Goal: Task Accomplishment & Management: Complete application form

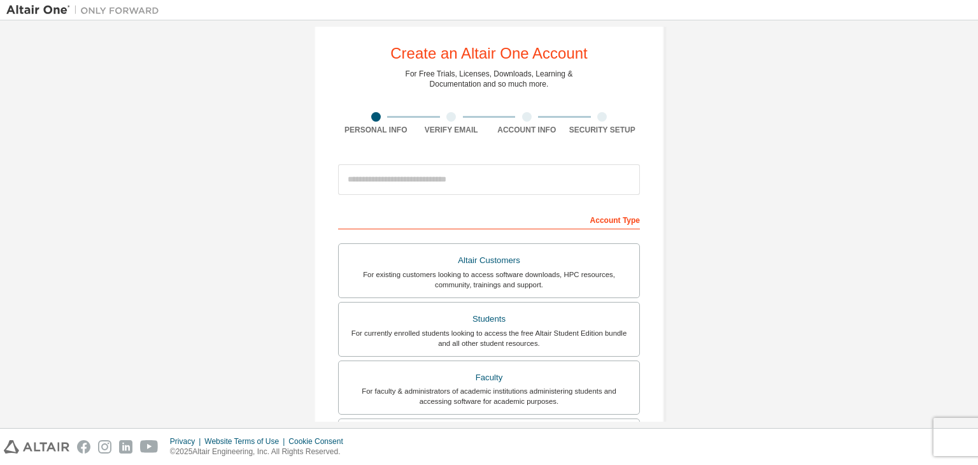
scroll to position [22, 0]
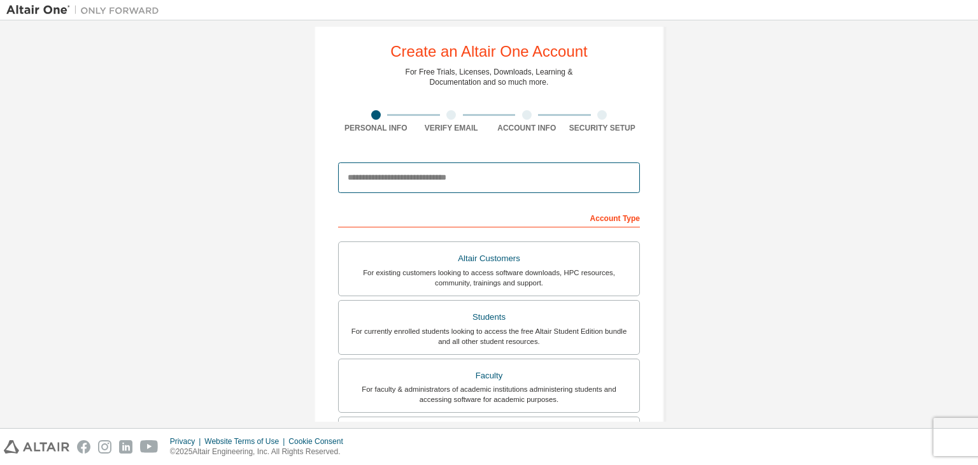
click at [559, 177] on input "email" at bounding box center [489, 177] width 302 height 31
type input "**********"
click at [461, 183] on input "**********" at bounding box center [489, 177] width 302 height 31
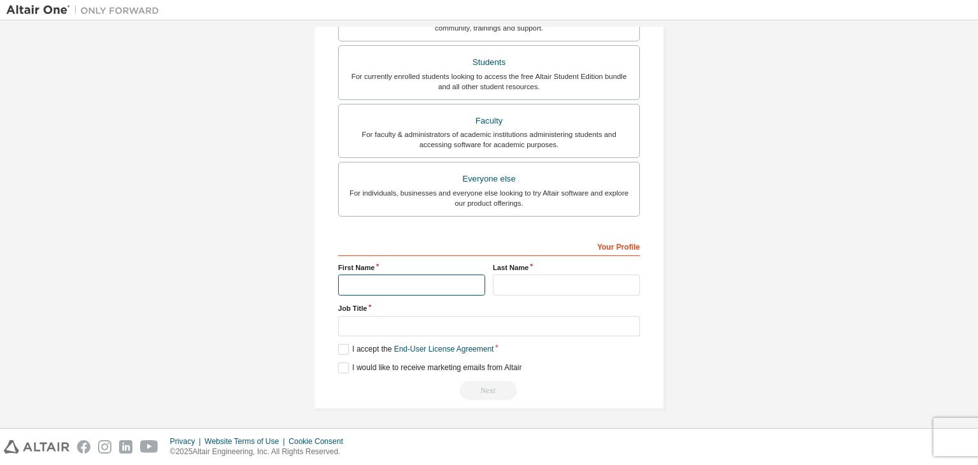
click at [380, 283] on input "text" at bounding box center [411, 285] width 147 height 21
type input "******"
type input "********"
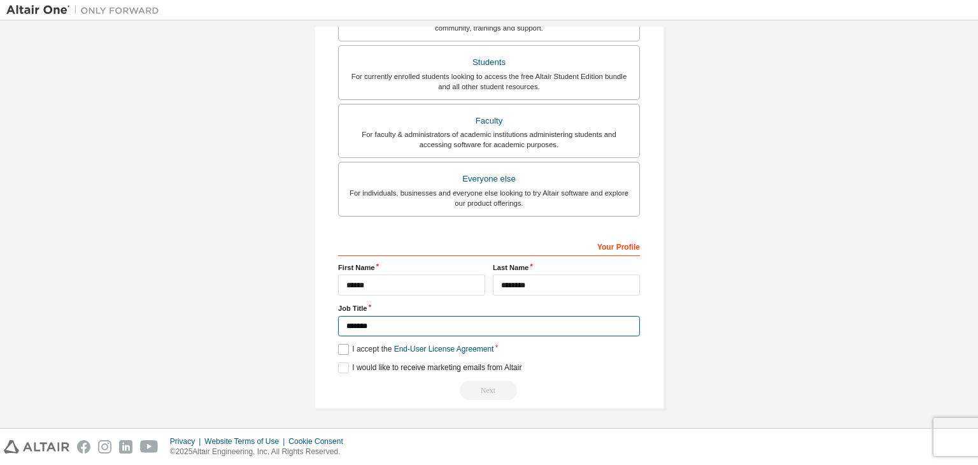
type input "*******"
click at [344, 347] on label "I accept the End-User License Agreement" at bounding box center [415, 349] width 155 height 11
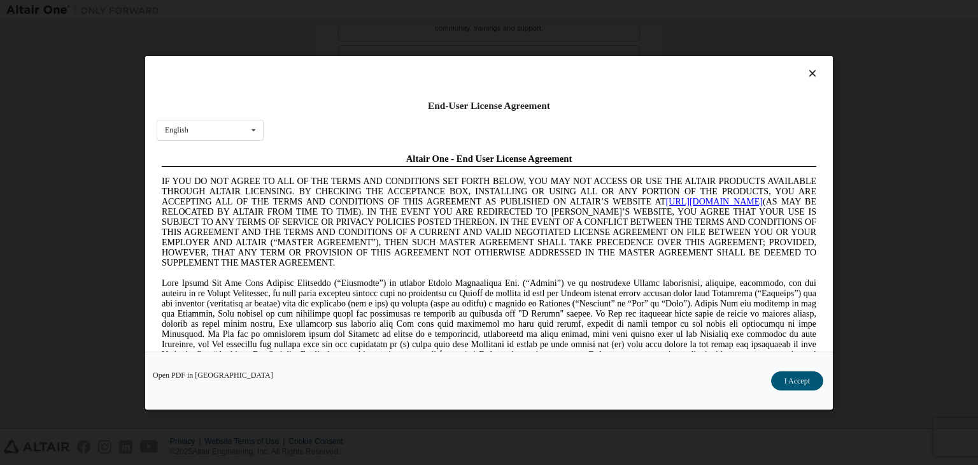
scroll to position [0, 0]
click at [803, 376] on button "I Accept" at bounding box center [797, 380] width 52 height 19
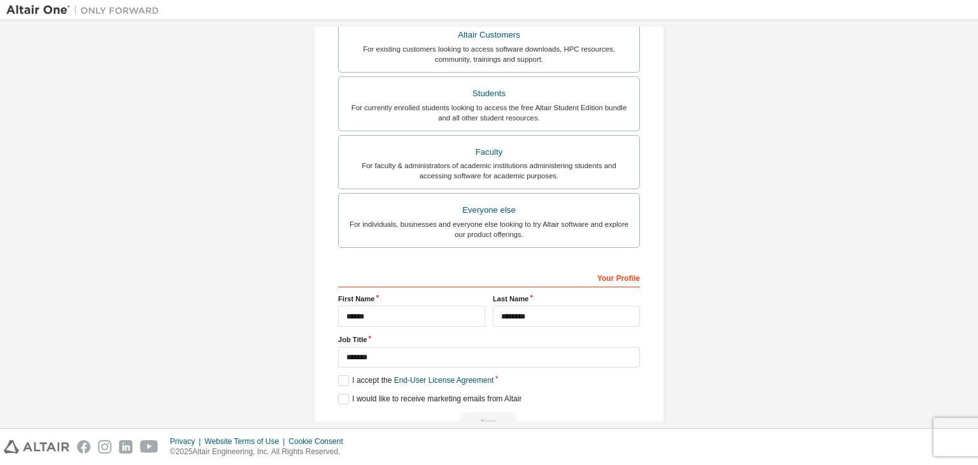
scroll to position [277, 0]
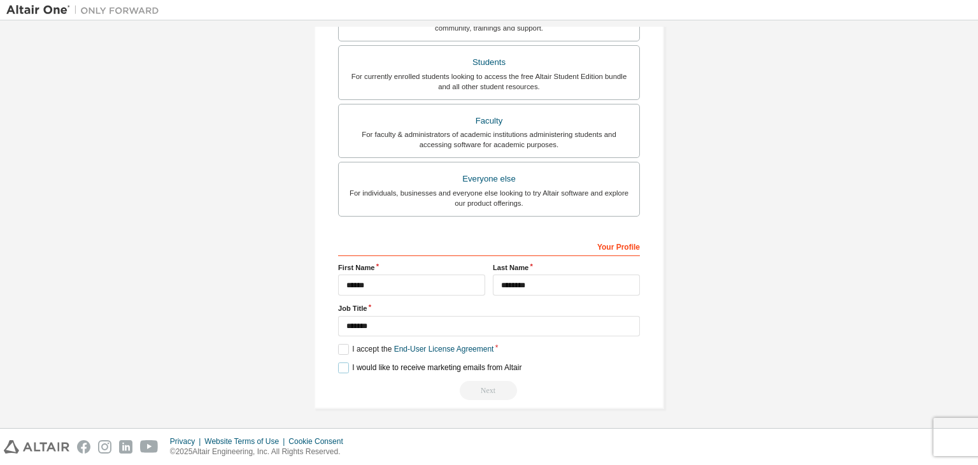
click at [338, 366] on label "I would like to receive marketing emails from Altair" at bounding box center [429, 367] width 183 height 11
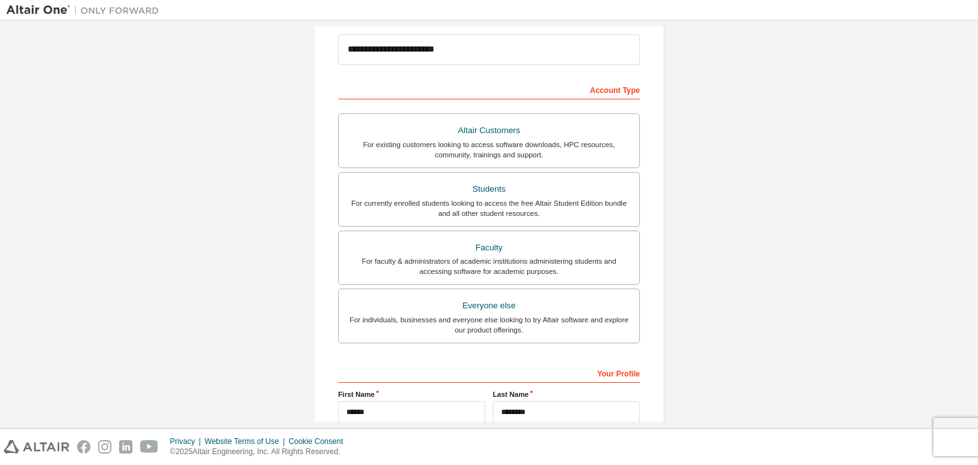
scroll to position [148, 0]
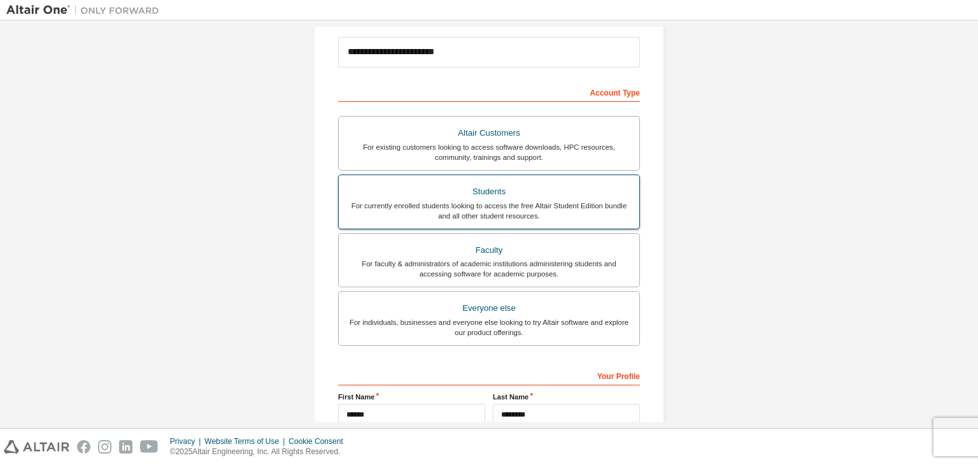
click at [413, 206] on div "For currently enrolled students looking to access the free Altair Student Editi…" at bounding box center [489, 211] width 285 height 20
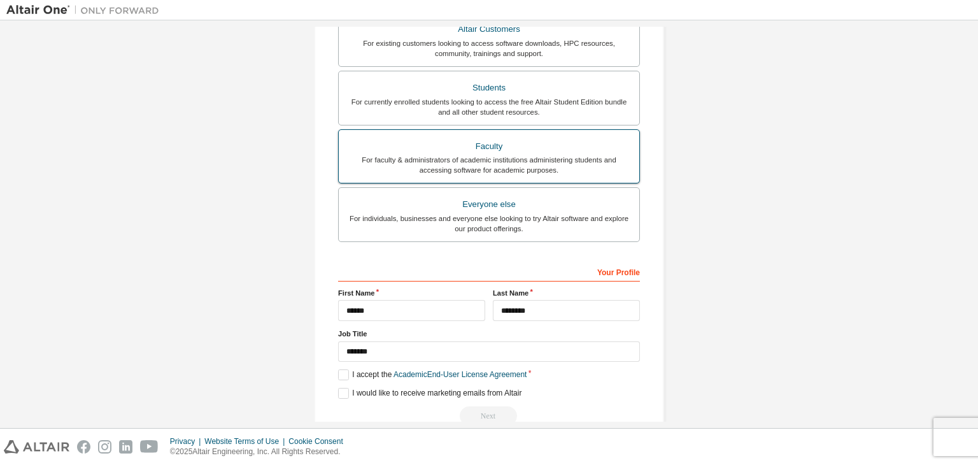
click at [352, 155] on div "For faculty & administrators of academic institutions administering students an…" at bounding box center [489, 165] width 285 height 20
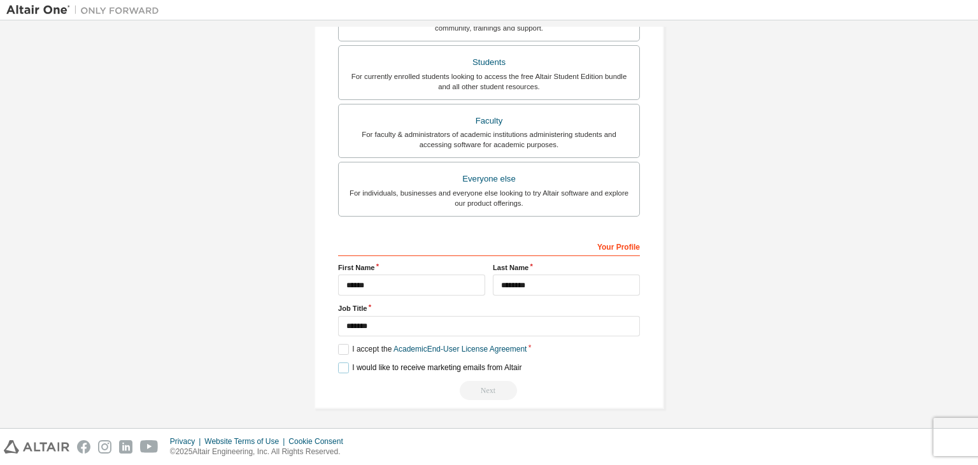
click at [339, 366] on label "I would like to receive marketing emails from Altair" at bounding box center [429, 367] width 183 height 11
click at [340, 348] on label "I accept the Academic End-User License Agreement" at bounding box center [432, 349] width 189 height 11
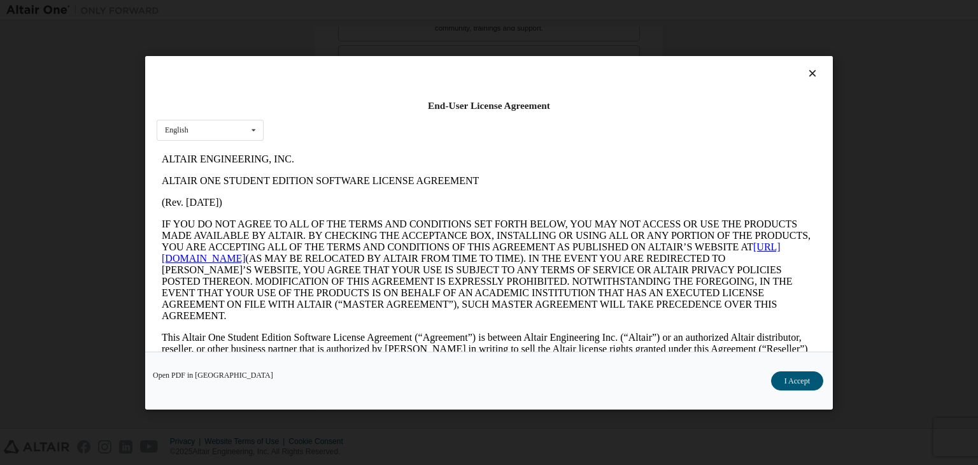
scroll to position [0, 0]
click at [805, 376] on button "I Accept" at bounding box center [797, 380] width 52 height 19
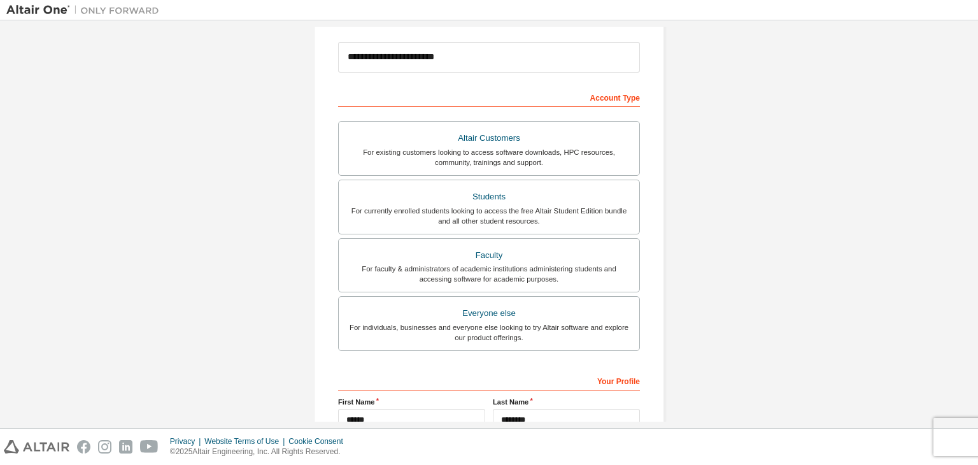
scroll to position [142, 0]
click at [552, 231] on label "Students For currently enrolled students looking to access the free Altair Stud…" at bounding box center [489, 207] width 302 height 55
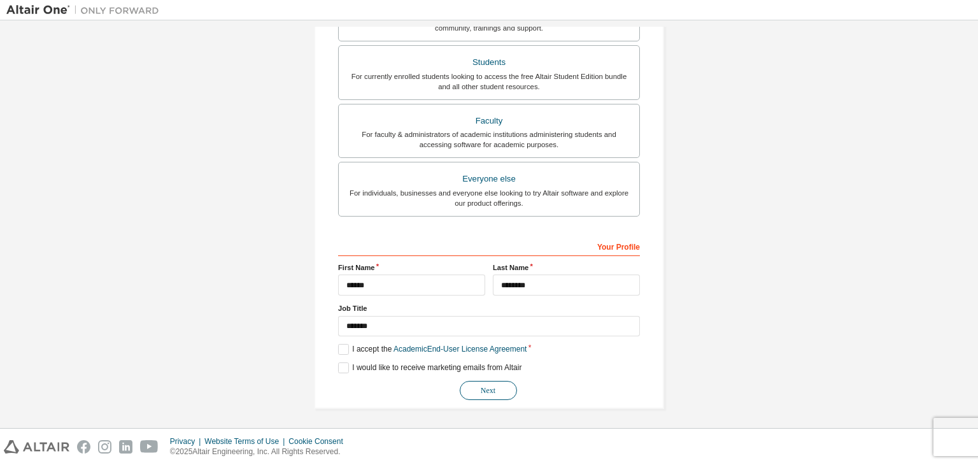
click at [474, 390] on button "Next" at bounding box center [488, 390] width 57 height 19
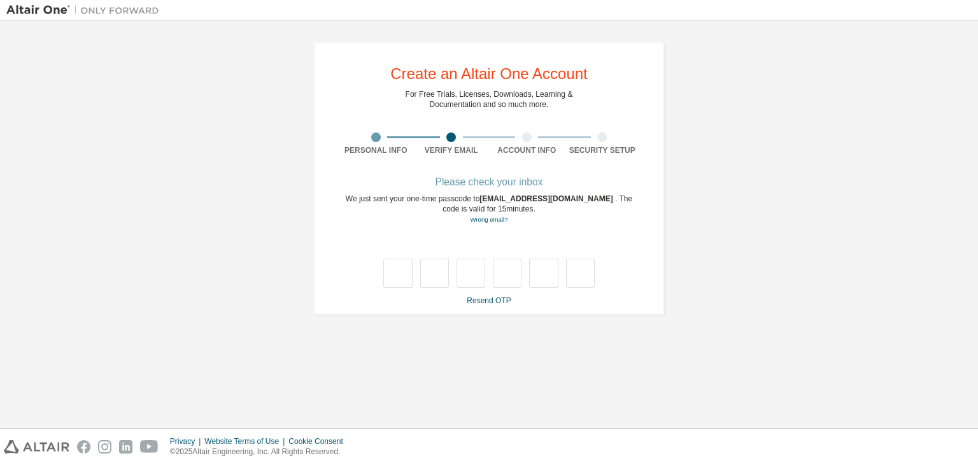
scroll to position [0, 0]
type input "*"
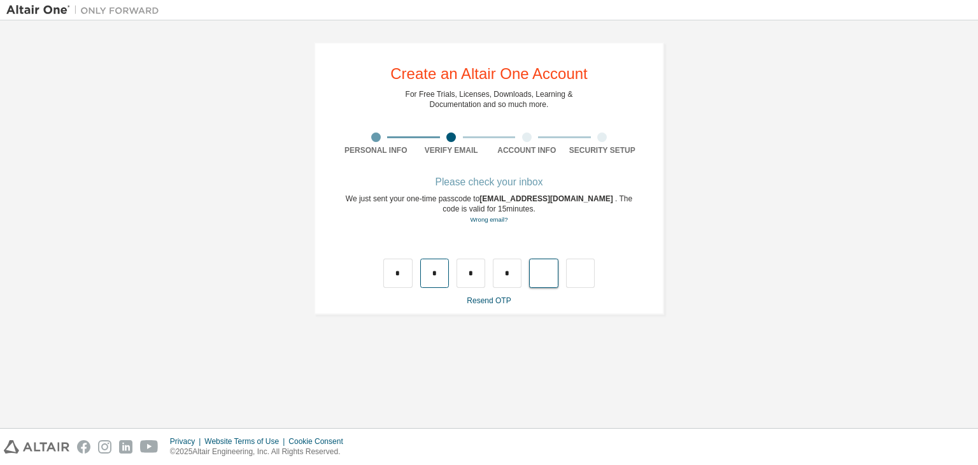
type input "*"
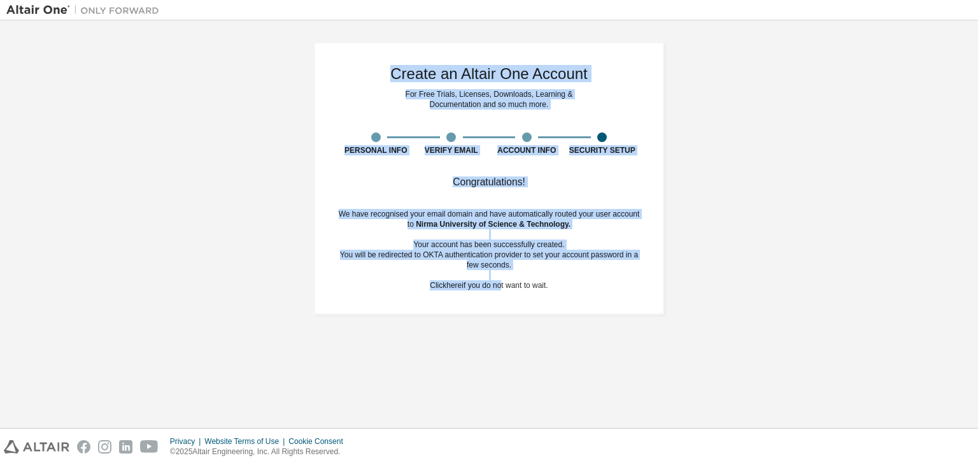
drag, startPoint x: 497, startPoint y: 289, endPoint x: 519, endPoint y: -55, distance: 345.3
click at [519, 0] on html "Create an Altair One Account For Free Trials, Licenses, Downloads, Learning & D…" at bounding box center [489, 232] width 978 height 465
